Goal: Information Seeking & Learning: Understand process/instructions

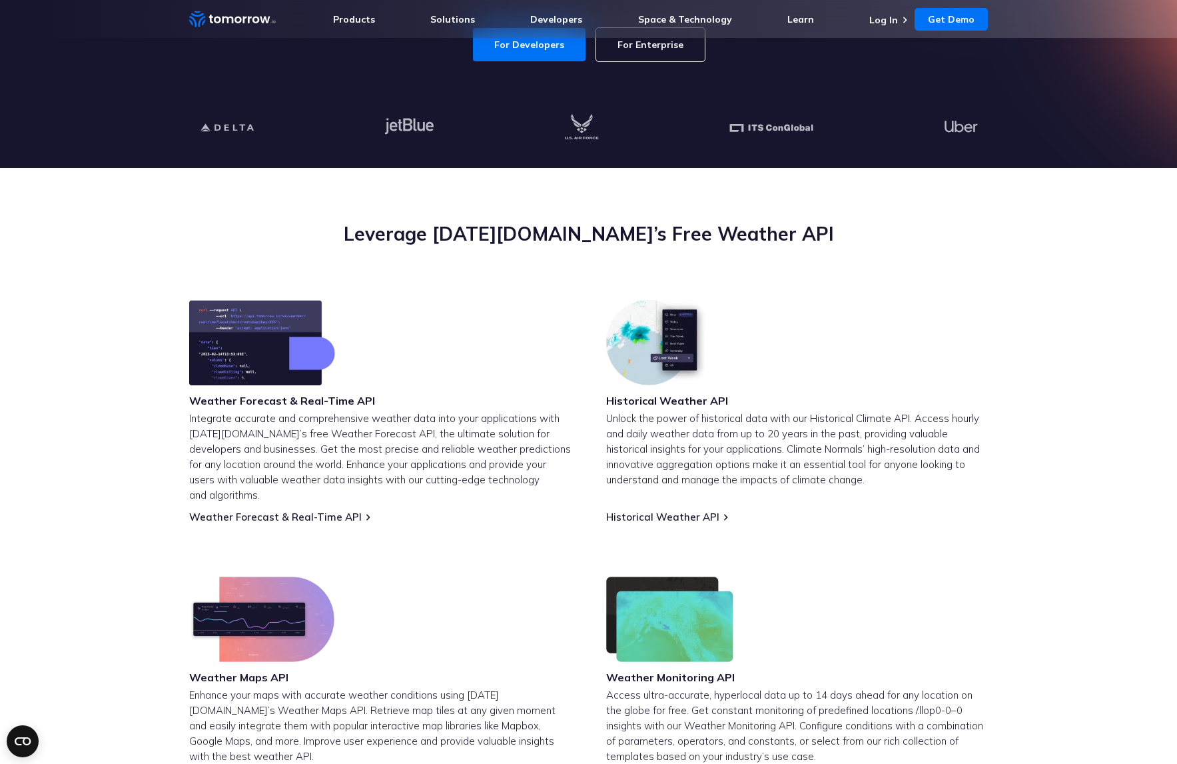
scroll to position [446, 0]
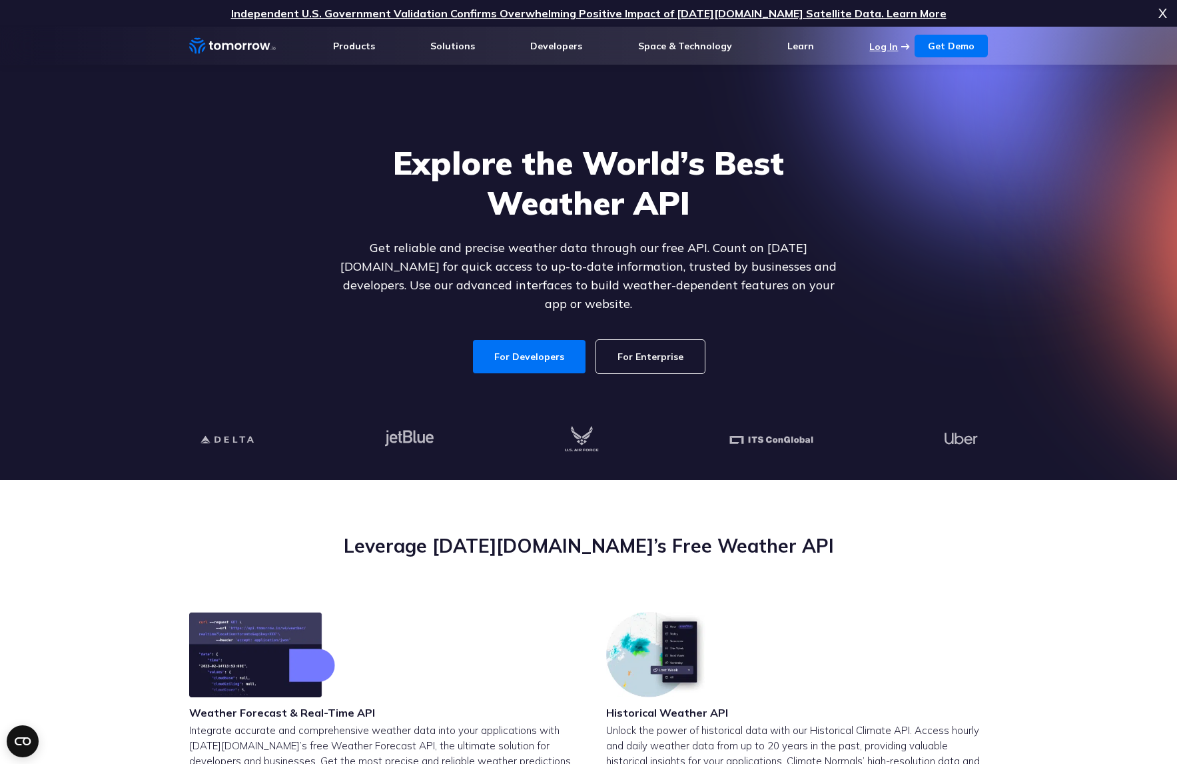
click at [905, 44] on li "Log In" at bounding box center [891, 45] width 42 height 13
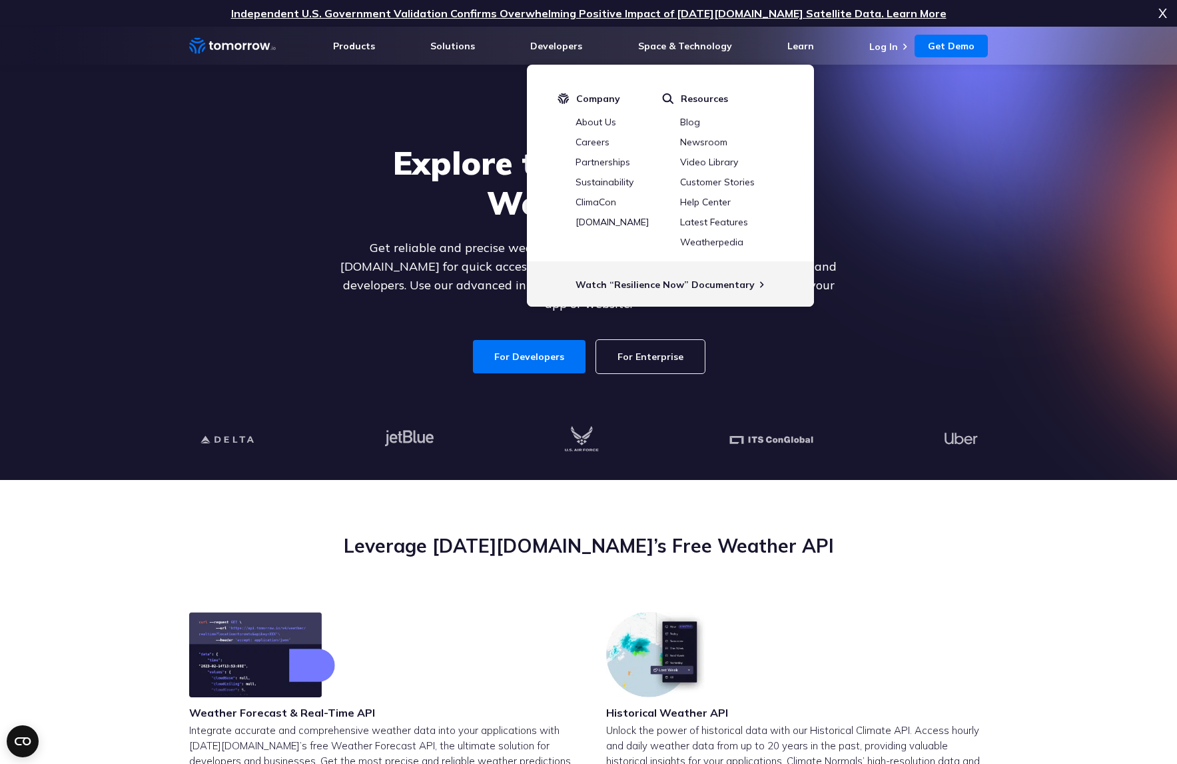
click at [902, 50] on li "Log In" at bounding box center [891, 45] width 42 height 13
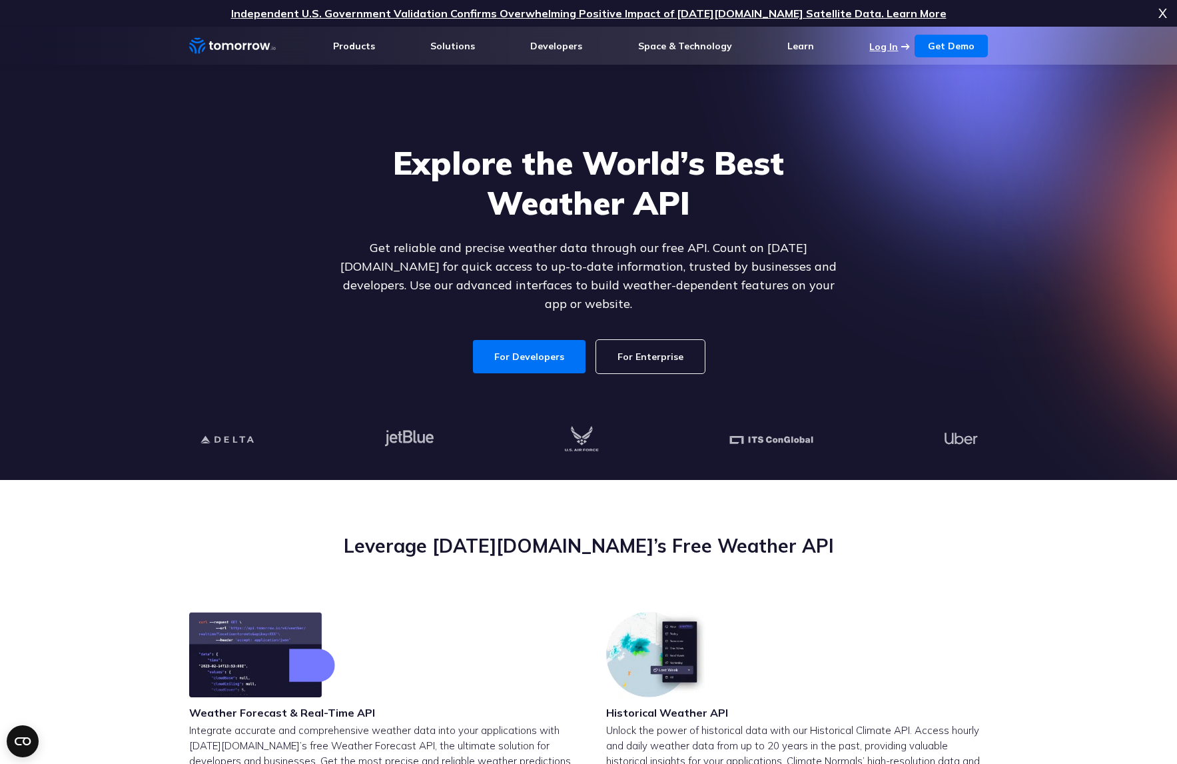
click at [898, 46] on link "Log In" at bounding box center [884, 47] width 29 height 12
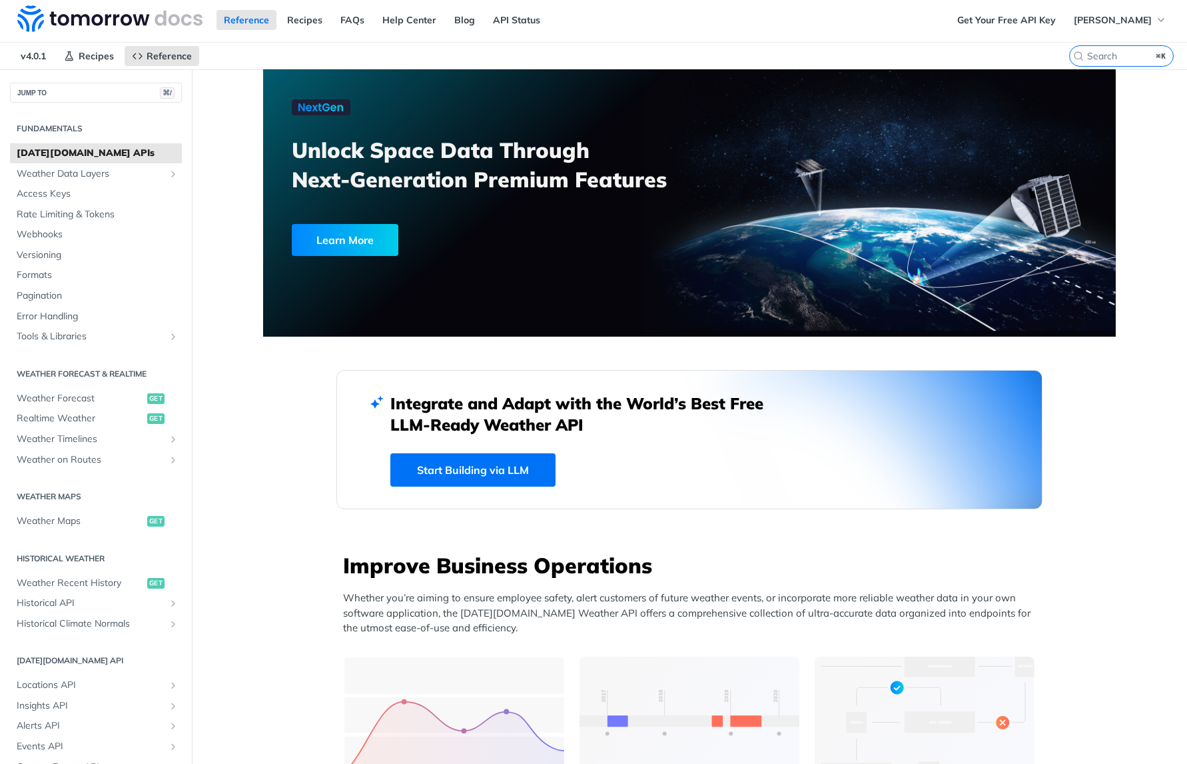
scroll to position [4, 0]
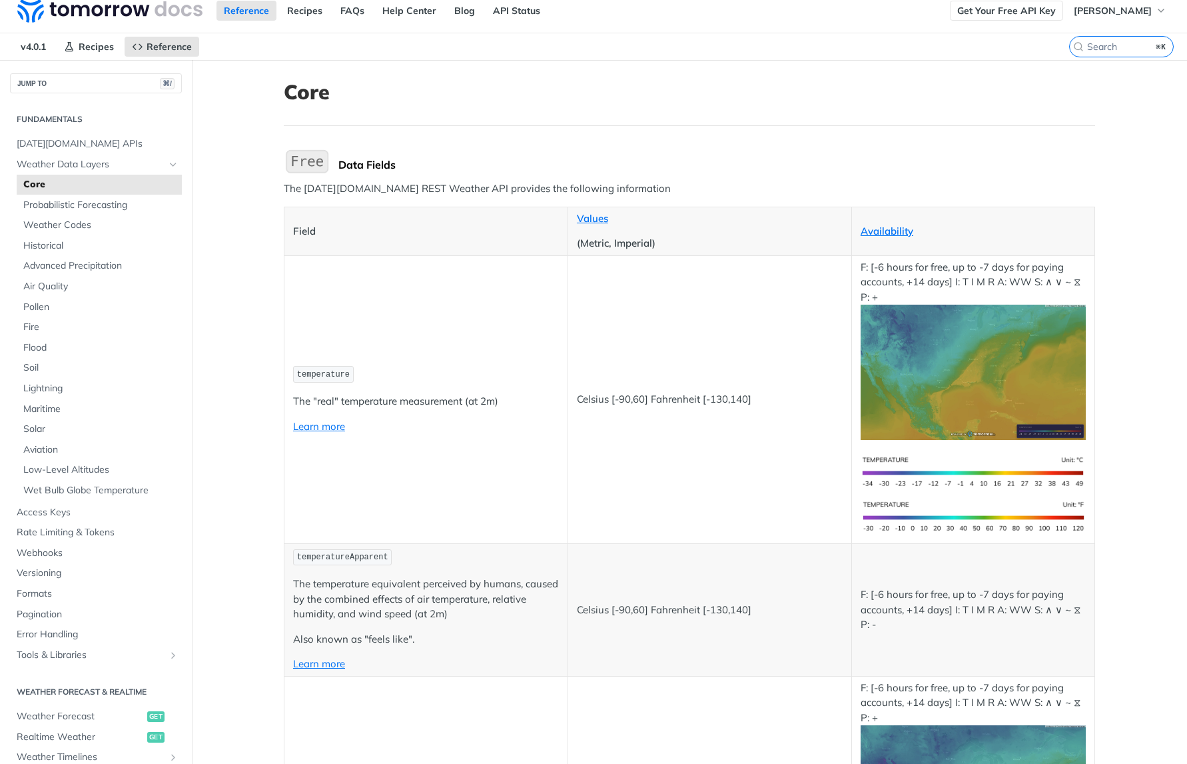
scroll to position [10, 0]
click at [994, 15] on link "Get Your Free API Key" at bounding box center [1006, 12] width 113 height 20
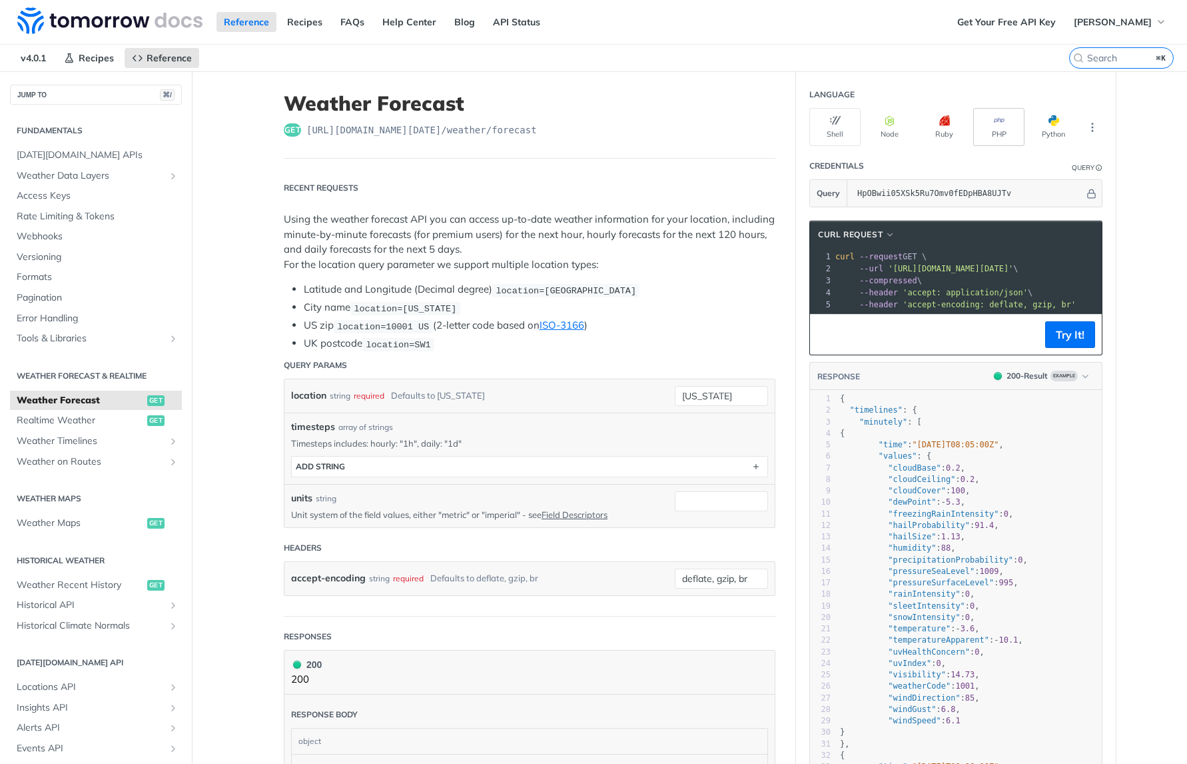
click at [997, 130] on button "PHP" at bounding box center [999, 127] width 51 height 38
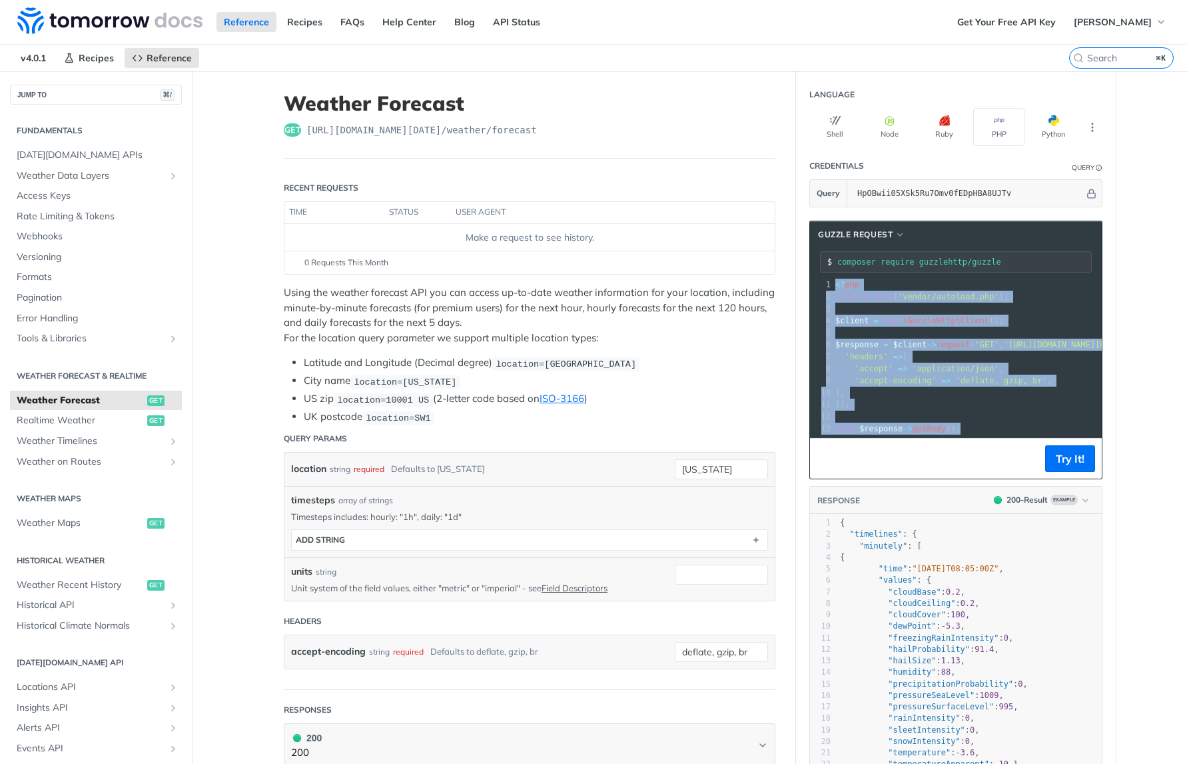
drag, startPoint x: 833, startPoint y: 286, endPoint x: 982, endPoint y: 426, distance: 204.6
click at [982, 426] on div "1 <? php 2 require_once ( 'vendor/autoload.php' ); 3 ​ 4 $client = new \GuzzleH…" at bounding box center [1191, 357] width 716 height 156
click at [1094, 128] on button "More Languages" at bounding box center [1093, 127] width 20 height 20
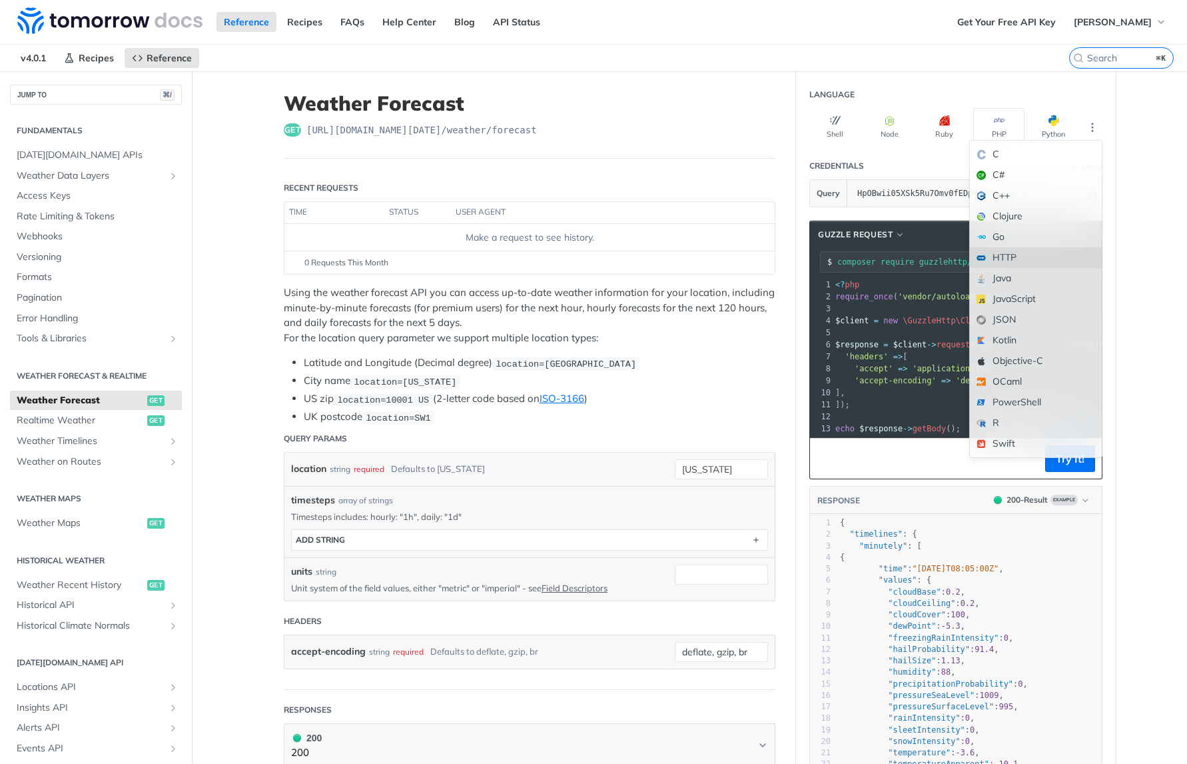
click at [1004, 256] on div "HTTP" at bounding box center [1036, 257] width 132 height 21
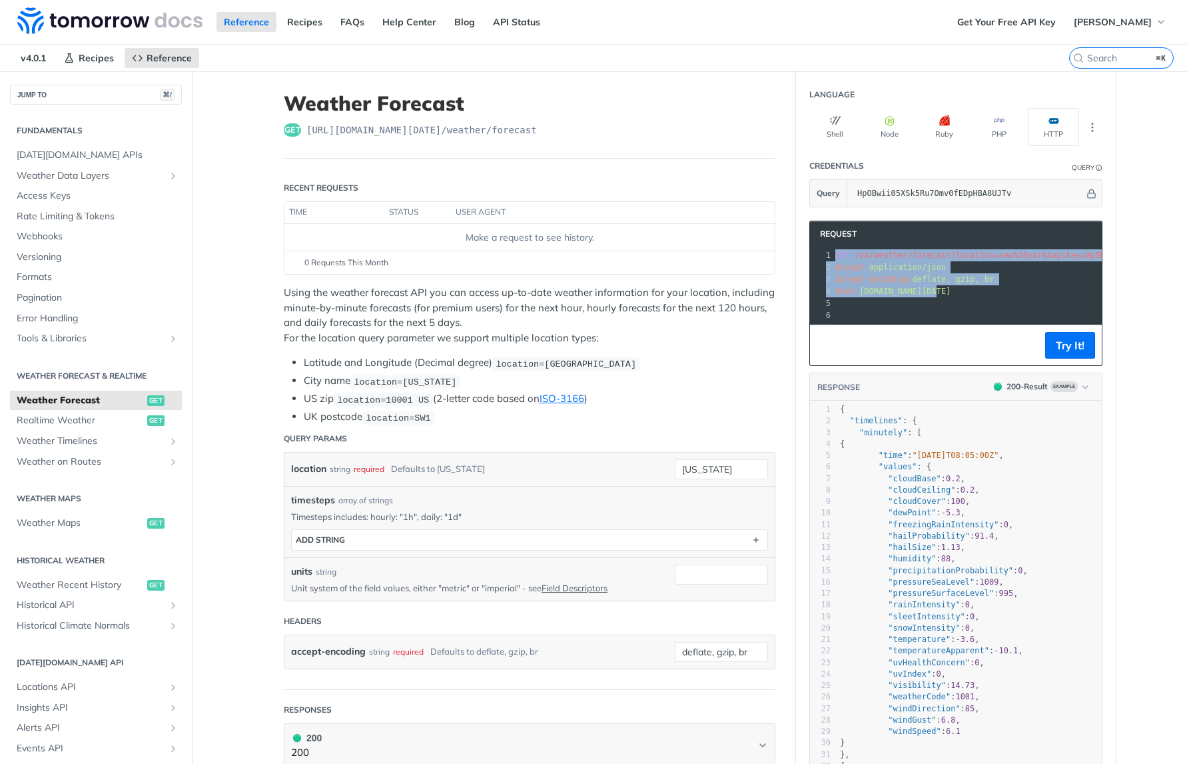
drag, startPoint x: 831, startPoint y: 253, endPoint x: 1012, endPoint y: 287, distance: 184.4
click at [1012, 287] on div "1 GET /v4/weather/forecast?location=new%20york&apikey=HpOBwii05XSk5Ru7Omv0fEDpH…" at bounding box center [1065, 285] width 464 height 72
copy div "GET /v4/weather/forecast?location=new%20york&apikey=HpOBwii05XSk5Ru7Omv0fEDpHBA…"
click at [980, 129] on button "PHP" at bounding box center [999, 127] width 51 height 38
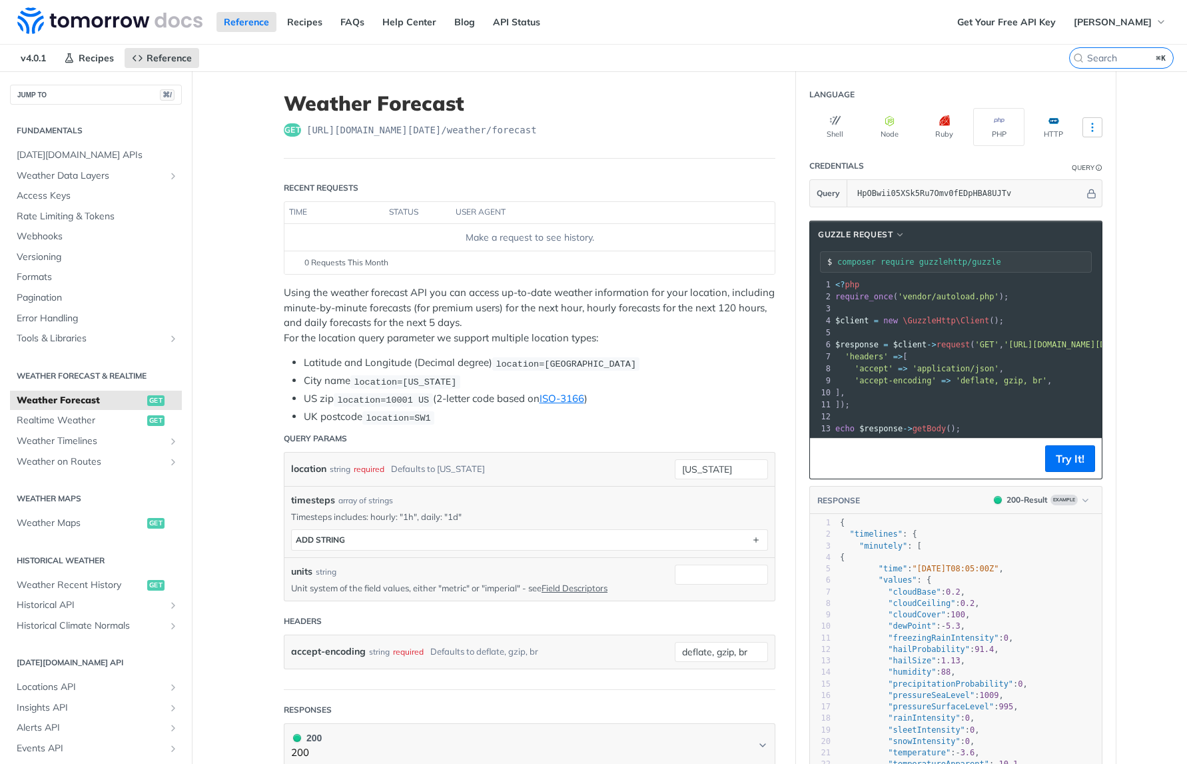
click at [1090, 122] on icon "More ellipsis" at bounding box center [1093, 127] width 12 height 12
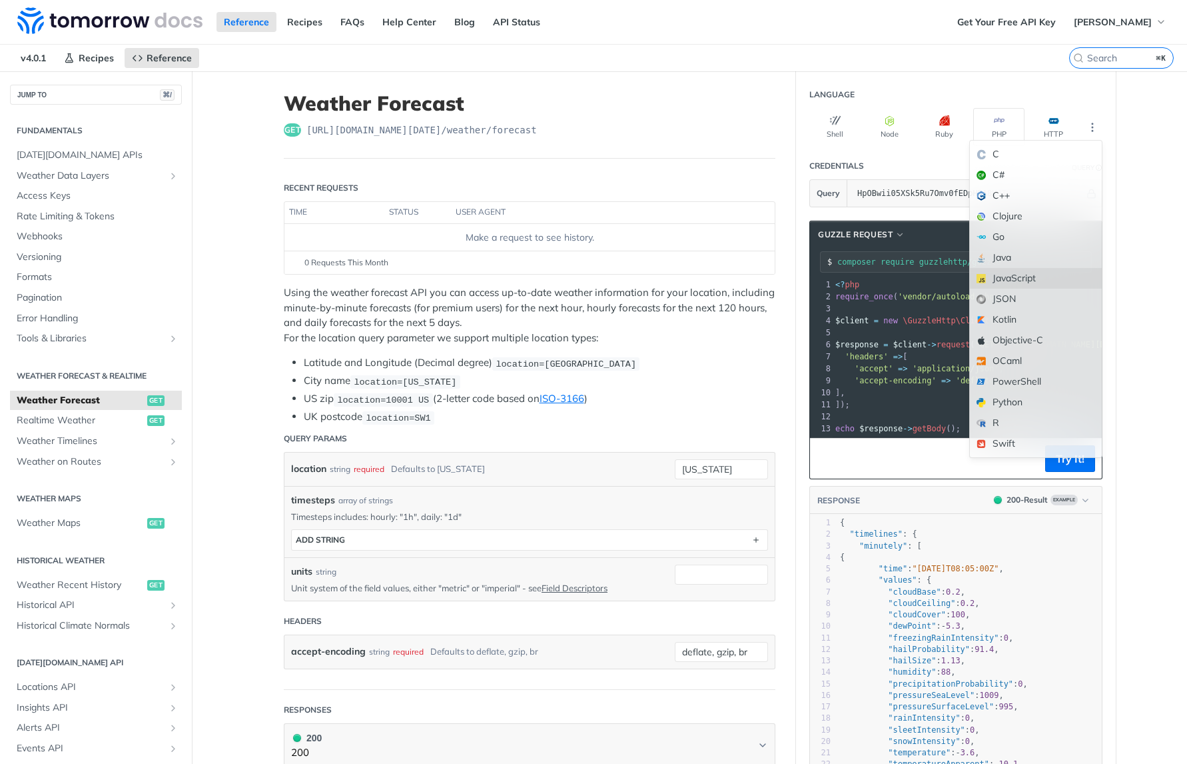
click at [1031, 276] on div "JavaScript" at bounding box center [1036, 278] width 132 height 21
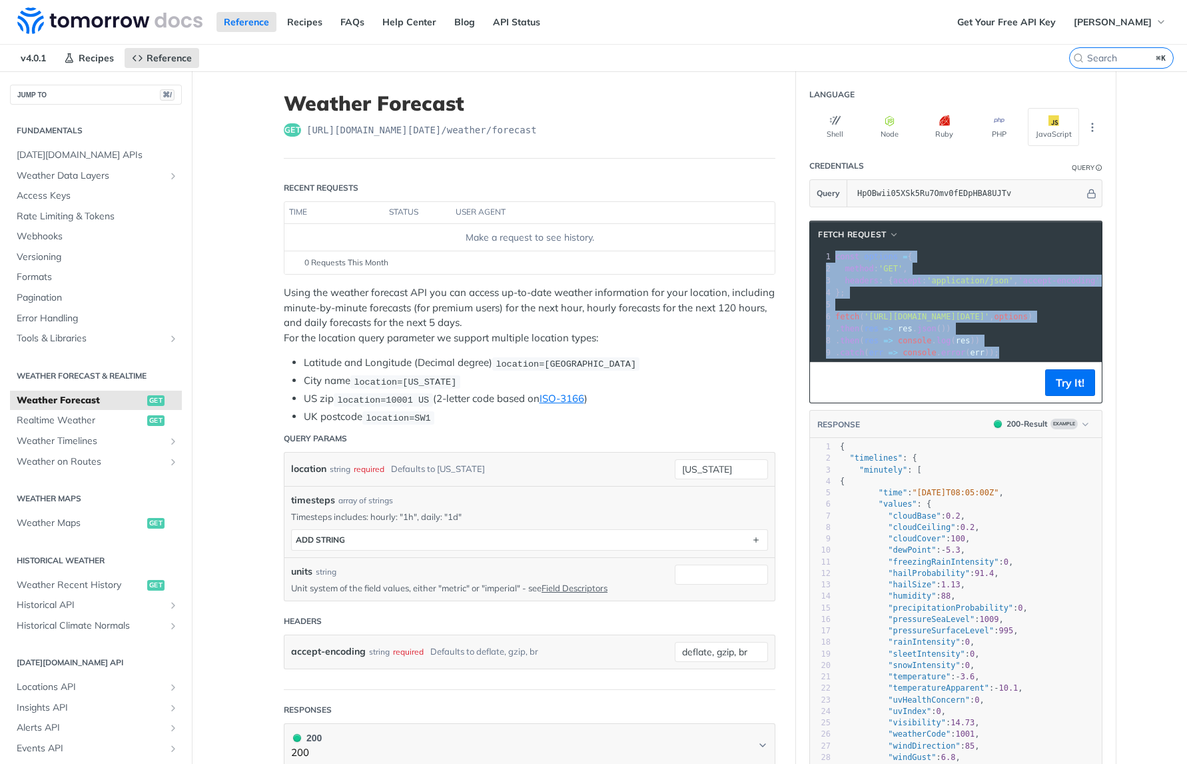
drag, startPoint x: 830, startPoint y: 257, endPoint x: 1079, endPoint y: 377, distance: 276.6
click at [1084, 378] on div "fetch Request xxxxxxxxxx 13 6 13 9 1 const options = { 2 method : 'GET' , 3 hea…" at bounding box center [956, 312] width 293 height 183
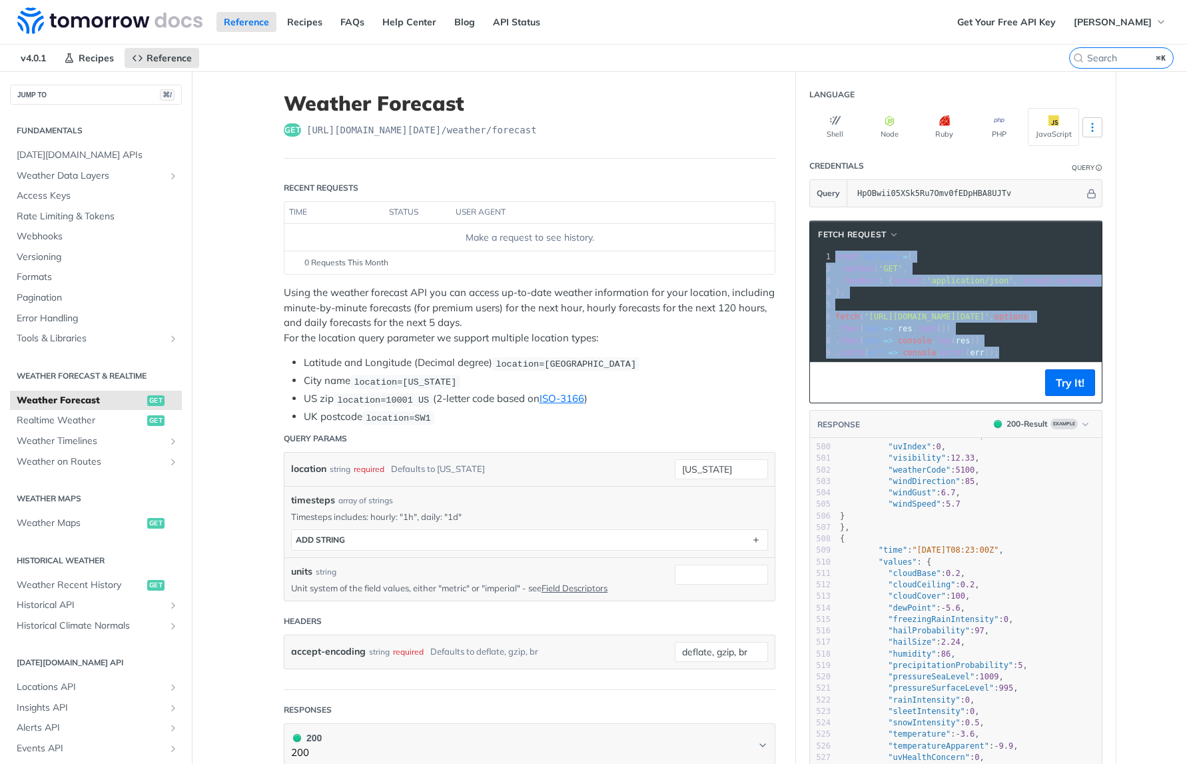
click at [1087, 129] on icon "More ellipsis" at bounding box center [1093, 127] width 12 height 12
click at [994, 125] on icon "button" at bounding box center [999, 120] width 11 height 11
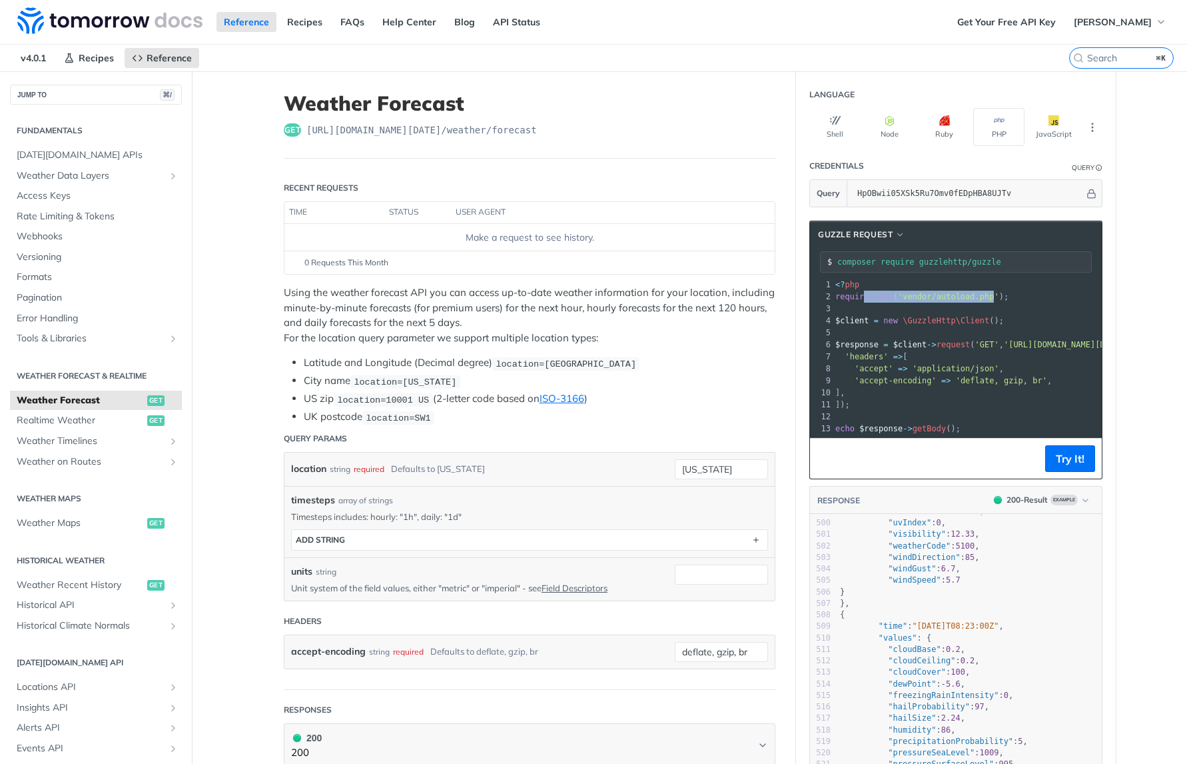
drag, startPoint x: 862, startPoint y: 297, endPoint x: 999, endPoint y: 295, distance: 137.3
click at [994, 295] on span "require_once ( 'vendor/autoload.php' );" at bounding box center [922, 296] width 173 height 9
drag, startPoint x: 1016, startPoint y: 295, endPoint x: 1009, endPoint y: 284, distance: 13.1
click at [1016, 295] on pre "require_once ( 'vendor/autoload.php' );" at bounding box center [1191, 297] width 716 height 12
click at [1008, 281] on pre "<? php" at bounding box center [1191, 285] width 716 height 12
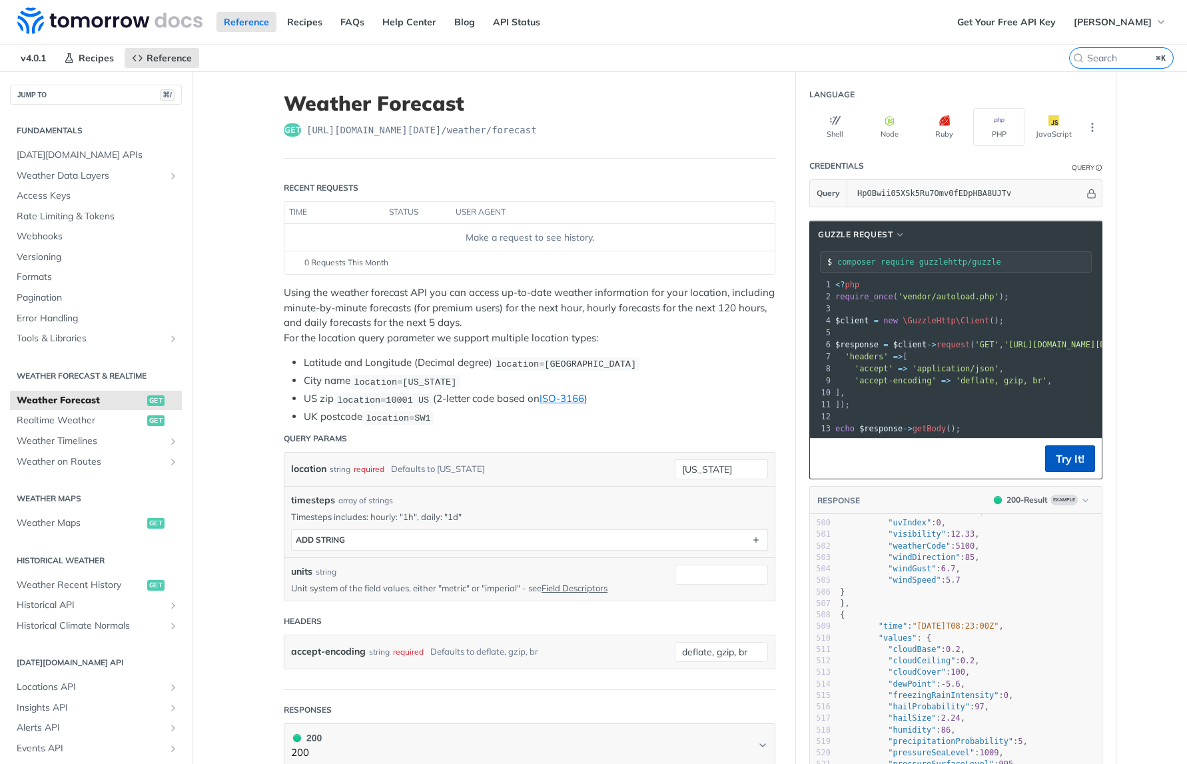
click at [1064, 461] on button "Try It!" at bounding box center [1071, 458] width 50 height 27
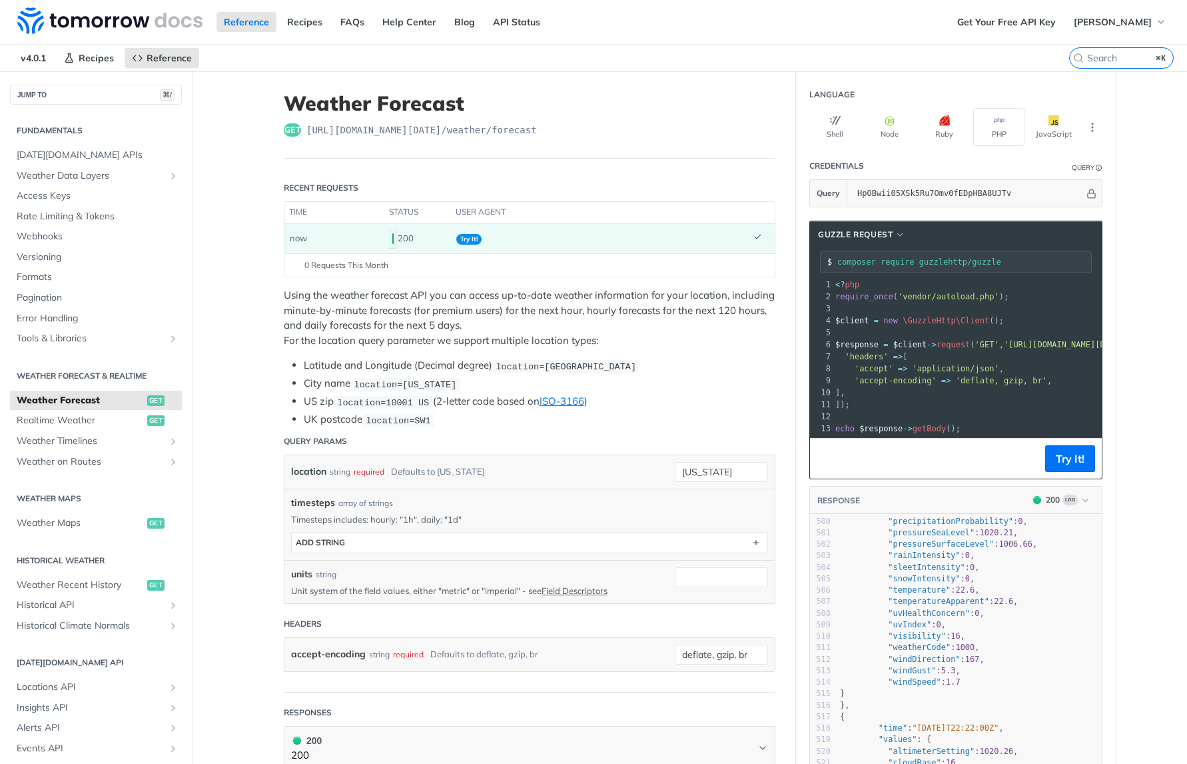
drag, startPoint x: 947, startPoint y: 263, endPoint x: 1034, endPoint y: 261, distance: 86.7
click at [1034, 261] on input "composer require guzzlehttp/guzzle" at bounding box center [965, 261] width 254 height 9
drag, startPoint x: 892, startPoint y: 191, endPoint x: 1098, endPoint y: 197, distance: 205.3
click at [1098, 197] on section "Query HpOBwii05XSk5Ru7Omv0fEDpHBA8UJTv" at bounding box center [956, 193] width 293 height 28
